Goal: Book appointment/travel/reservation

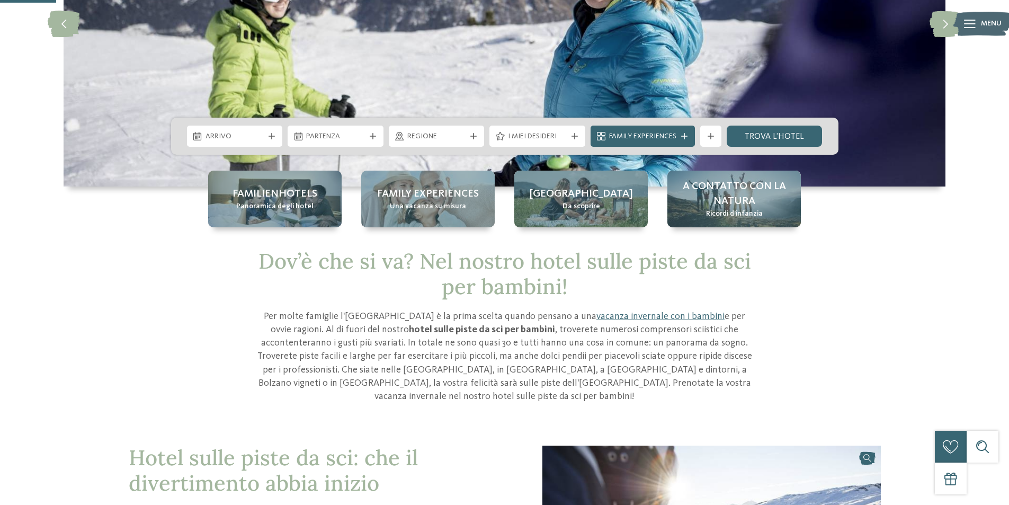
scroll to position [159, 0]
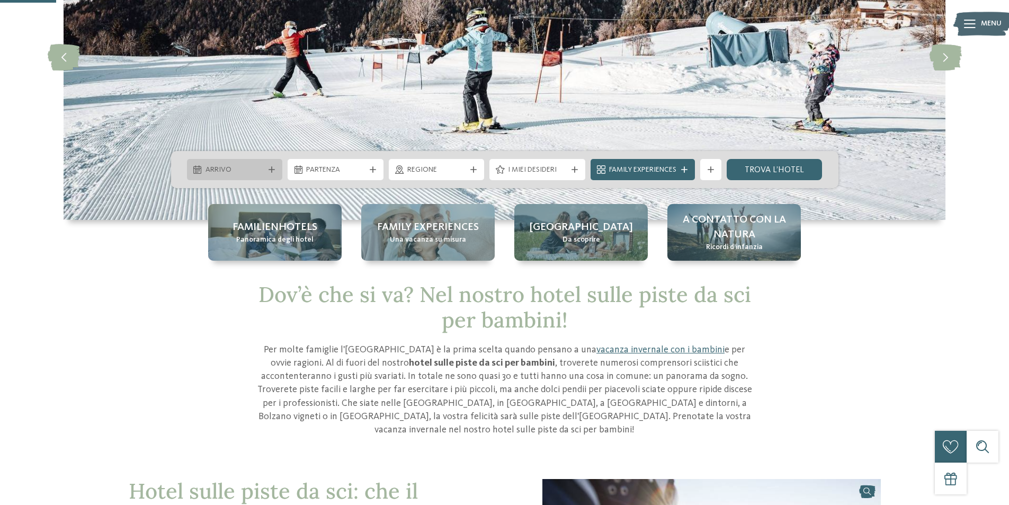
click at [265, 174] on div "Arrivo" at bounding box center [235, 170] width 64 height 12
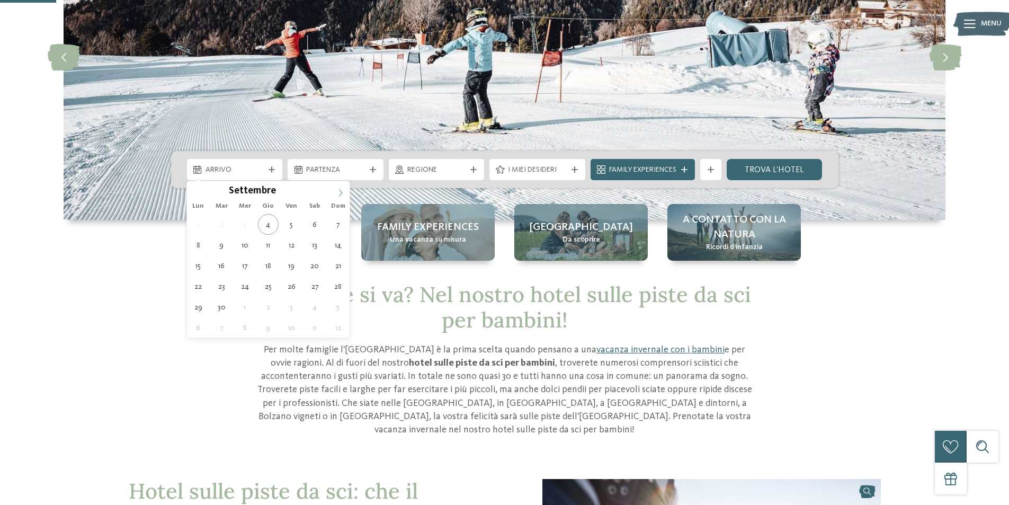
click at [337, 191] on icon at bounding box center [340, 192] width 7 height 7
type input "****"
click at [337, 190] on icon at bounding box center [340, 192] width 7 height 7
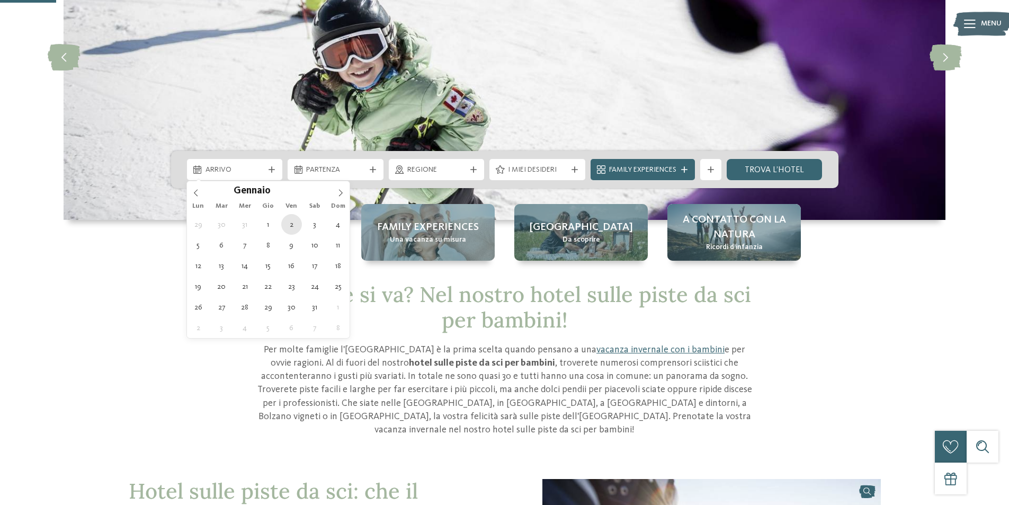
type div "[DATE]"
type input "****"
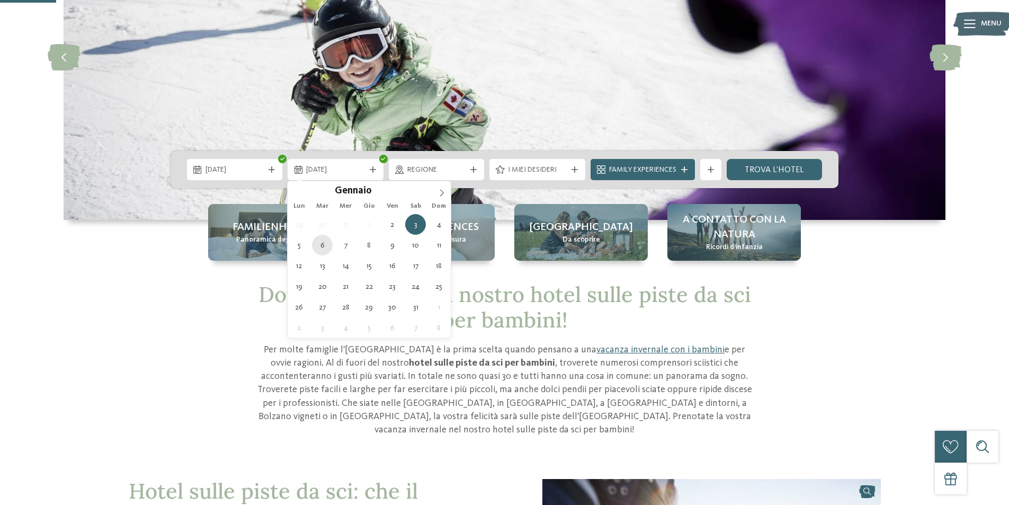
type div "[DATE]"
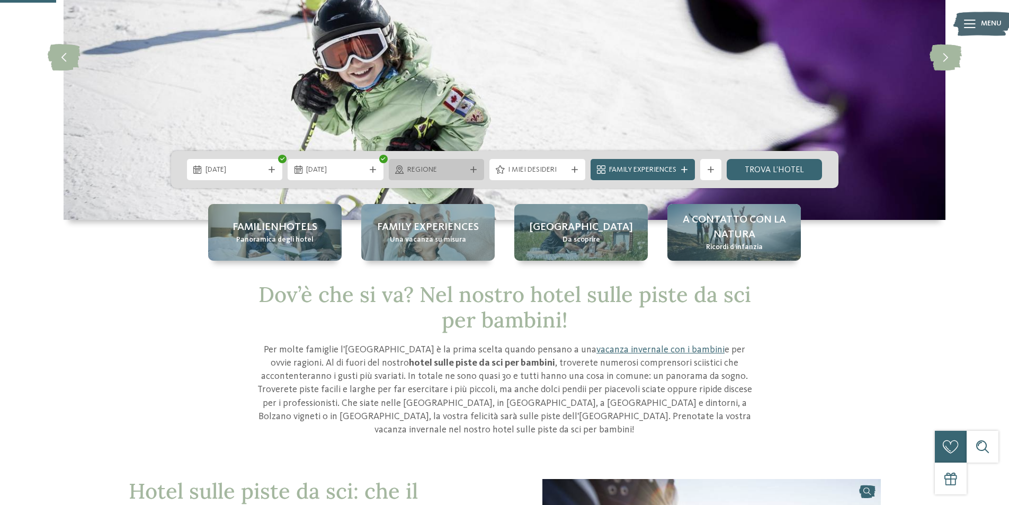
click at [426, 173] on span "Regione" at bounding box center [436, 170] width 59 height 11
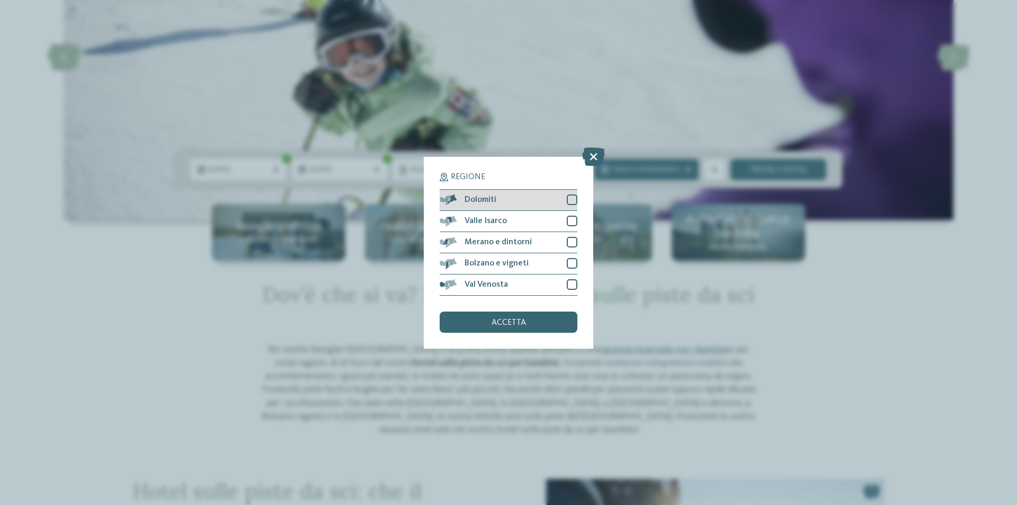
click at [573, 202] on div at bounding box center [572, 199] width 11 height 11
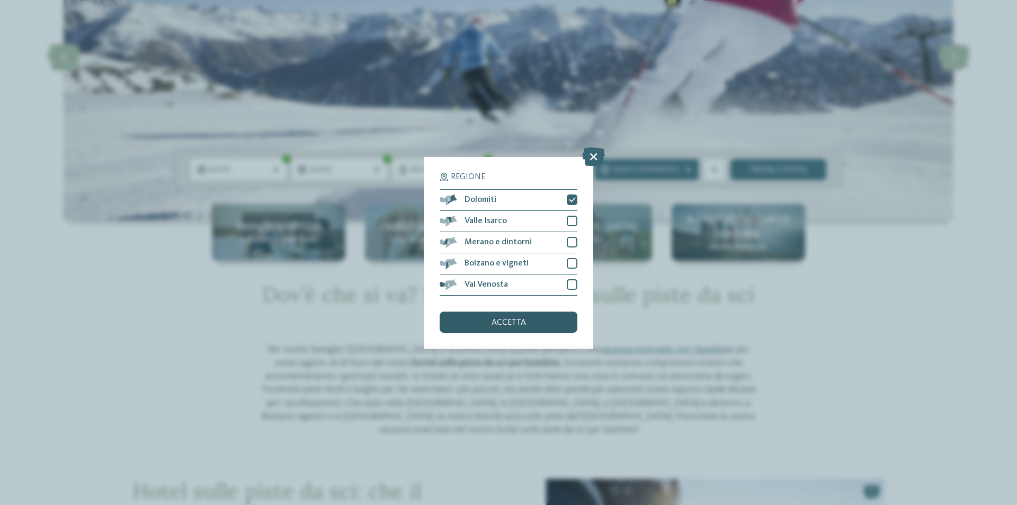
click at [563, 315] on div "accetta" at bounding box center [509, 322] width 138 height 21
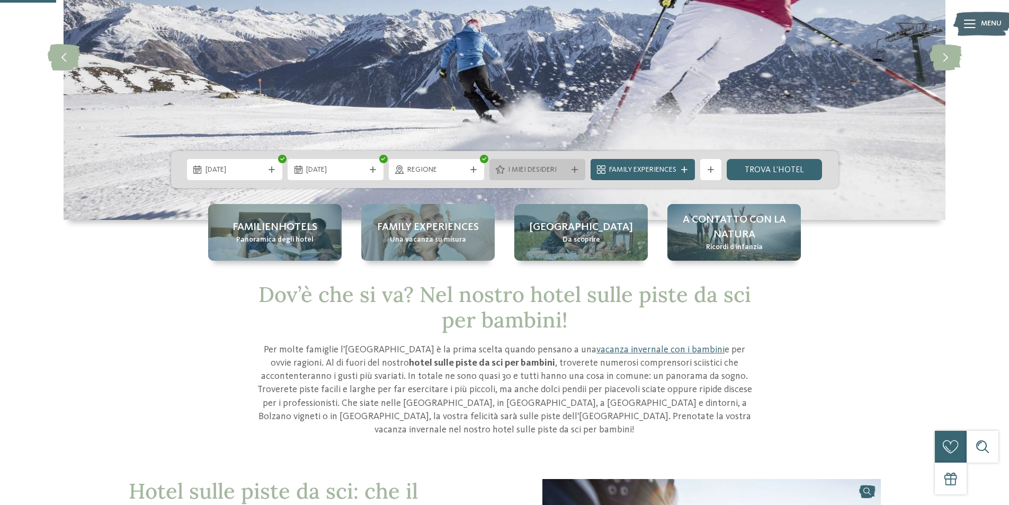
click at [565, 173] on div "I miei desideri" at bounding box center [537, 170] width 64 height 12
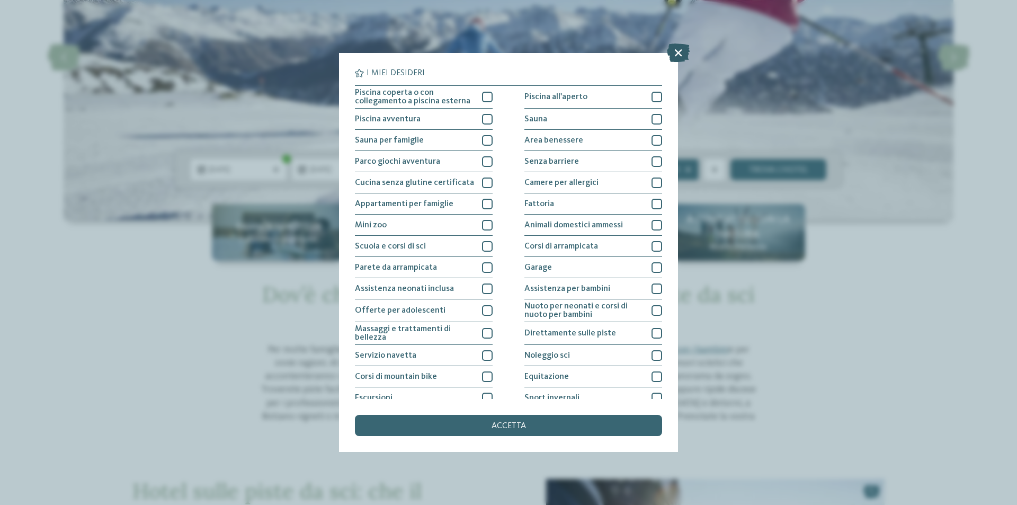
click at [679, 51] on icon at bounding box center [678, 52] width 23 height 19
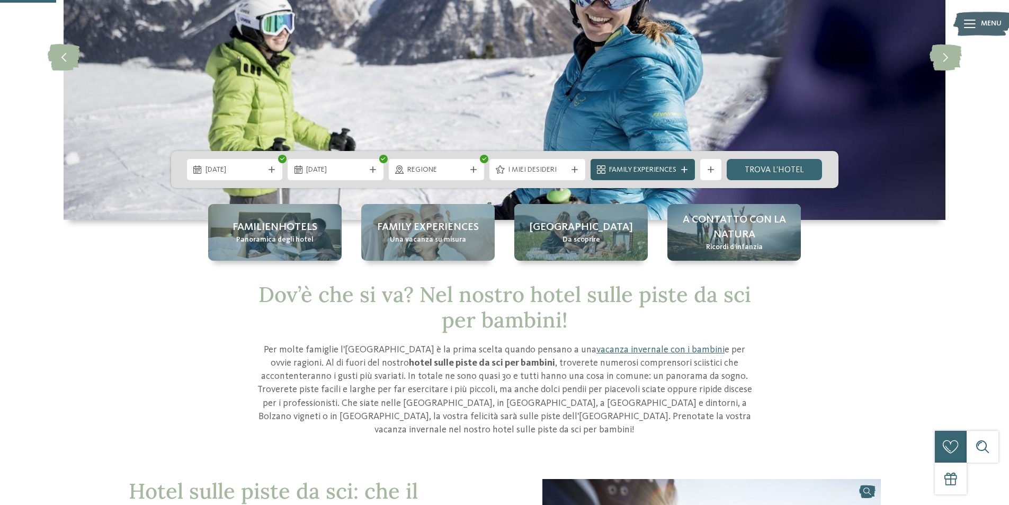
click at [666, 170] on span "Family Experiences" at bounding box center [642, 170] width 67 height 11
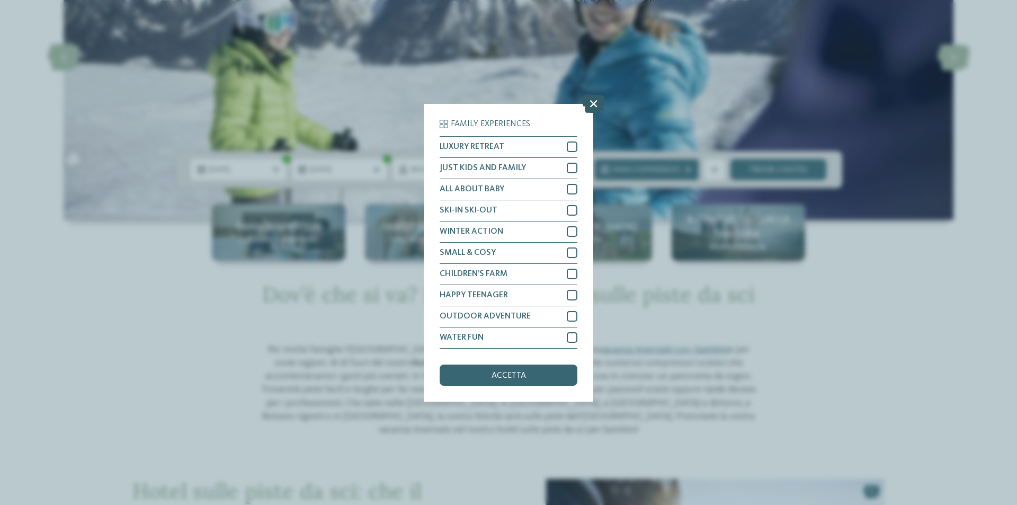
click at [588, 105] on icon at bounding box center [593, 103] width 23 height 19
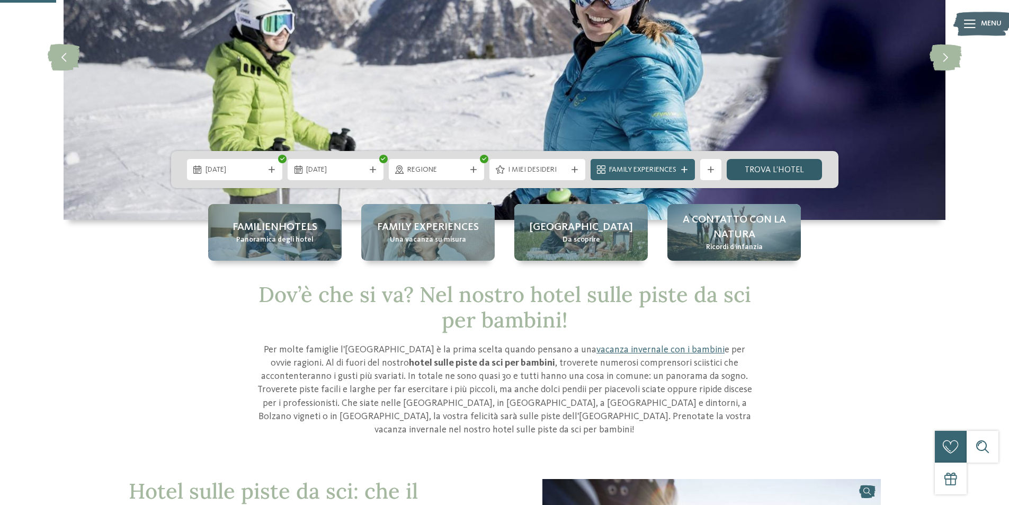
click at [797, 168] on link "trova l’hotel" at bounding box center [775, 169] width 96 height 21
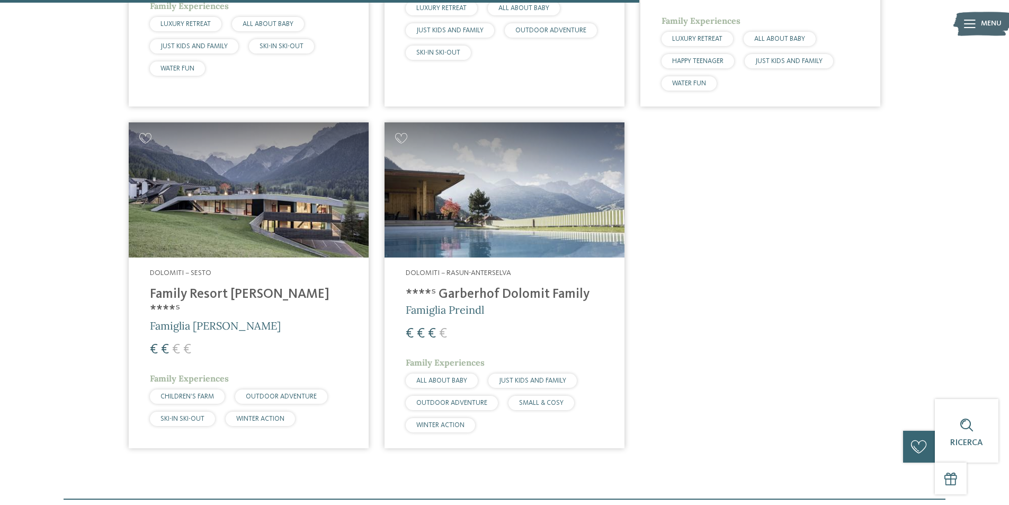
scroll to position [348, 0]
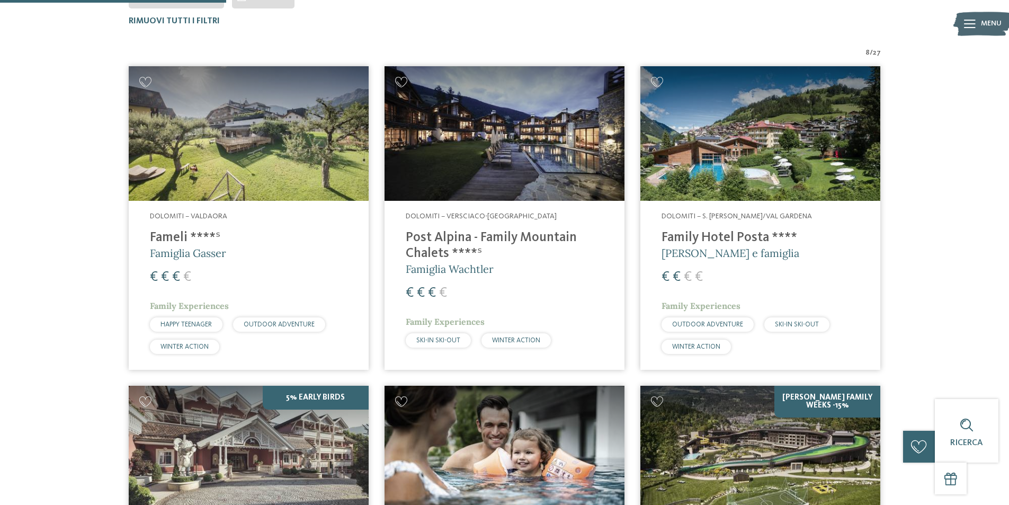
click at [302, 151] on img at bounding box center [249, 133] width 240 height 135
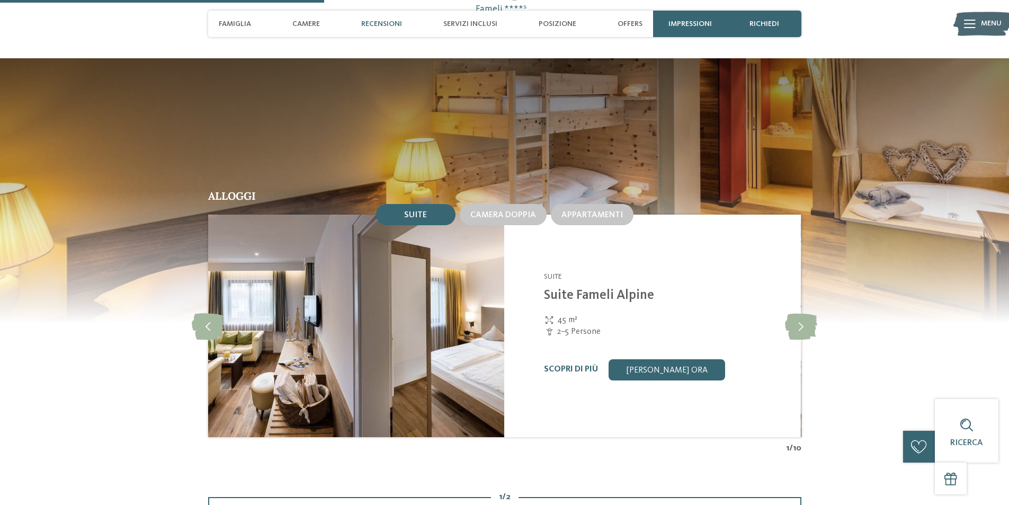
scroll to position [1271, 0]
